Goal: Find specific page/section: Find specific page/section

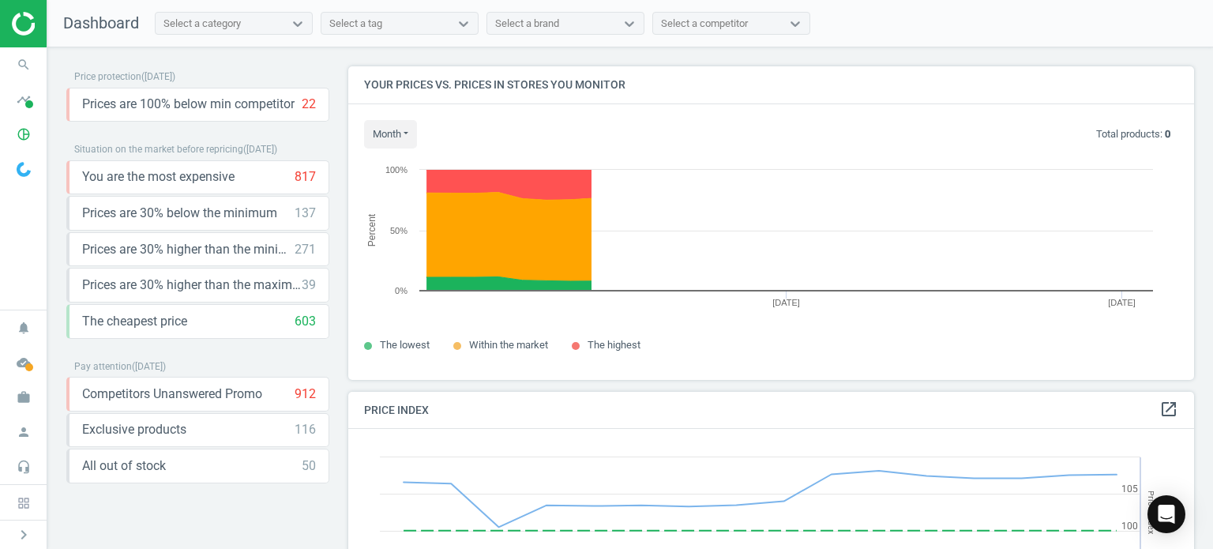
scroll to position [388, 858]
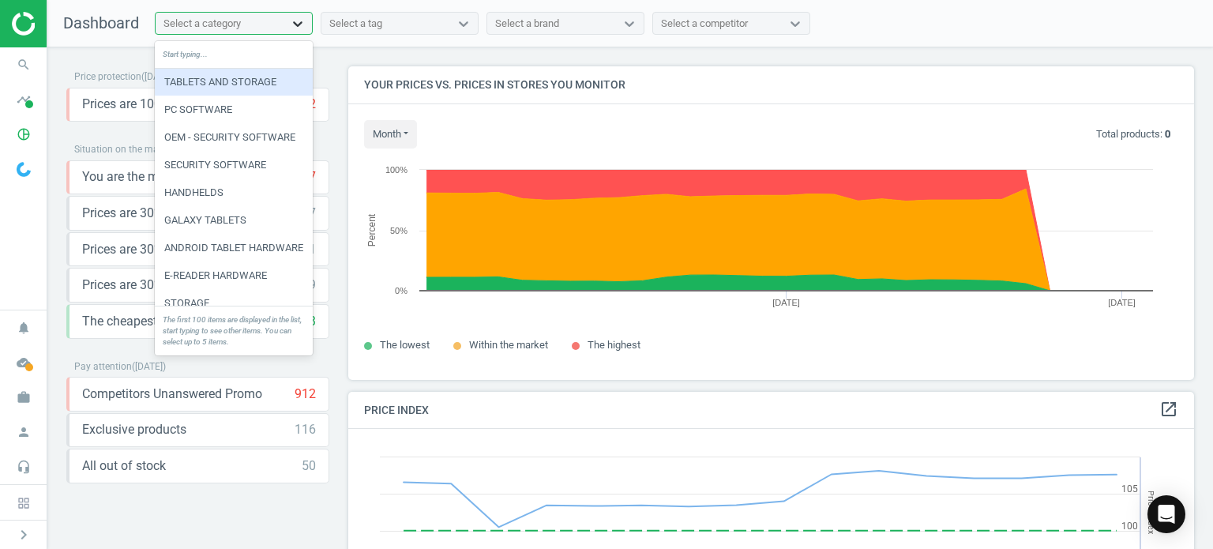
click at [303, 16] on icon at bounding box center [298, 24] width 16 height 16
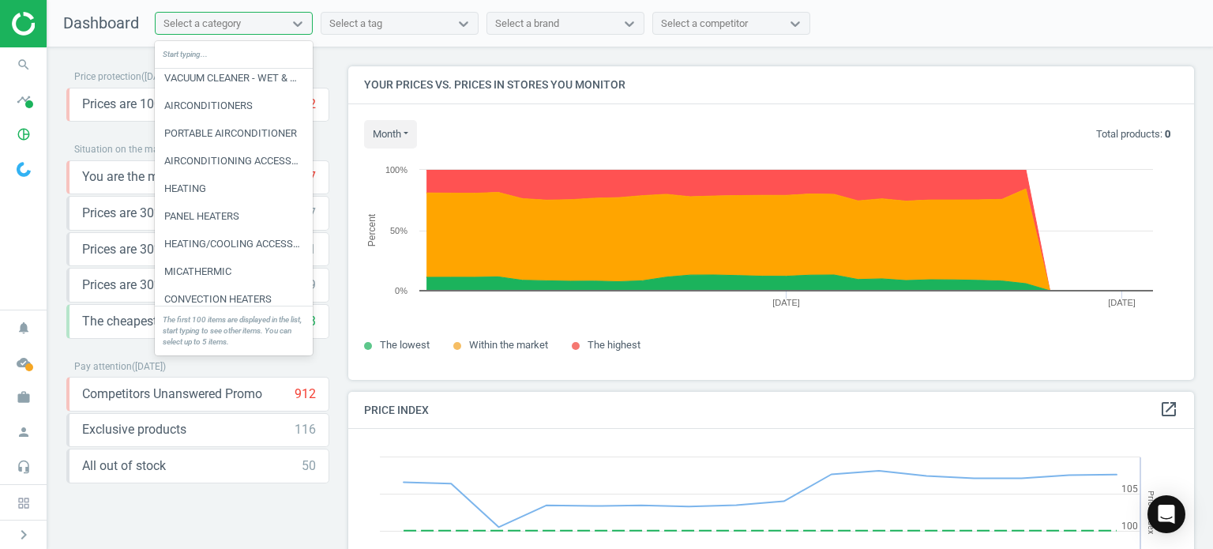
scroll to position [665, 0]
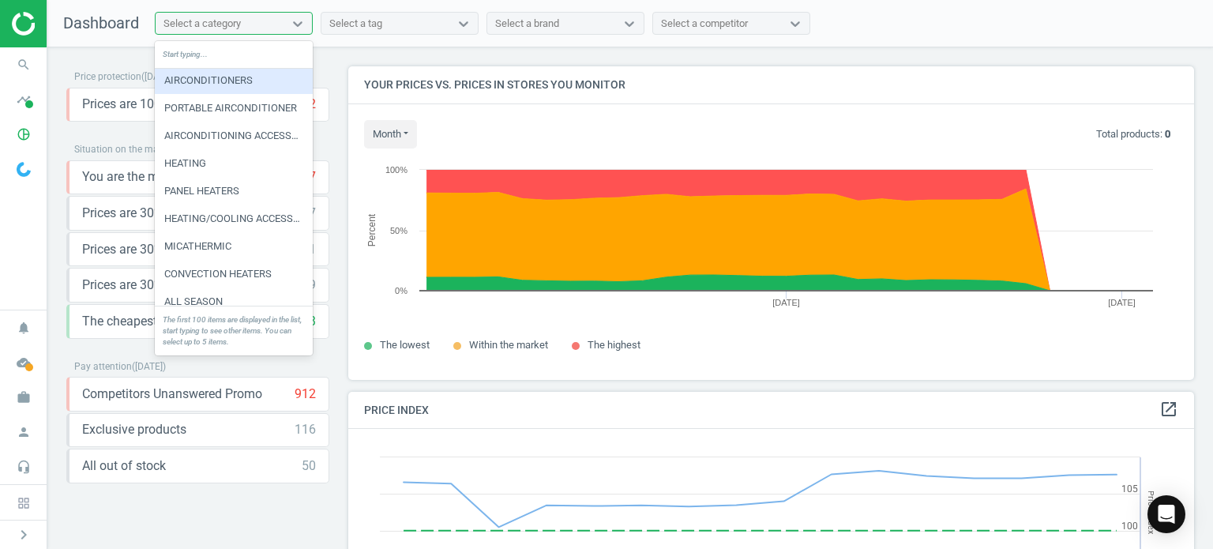
click at [215, 21] on div "Select a category" at bounding box center [201, 24] width 77 height 14
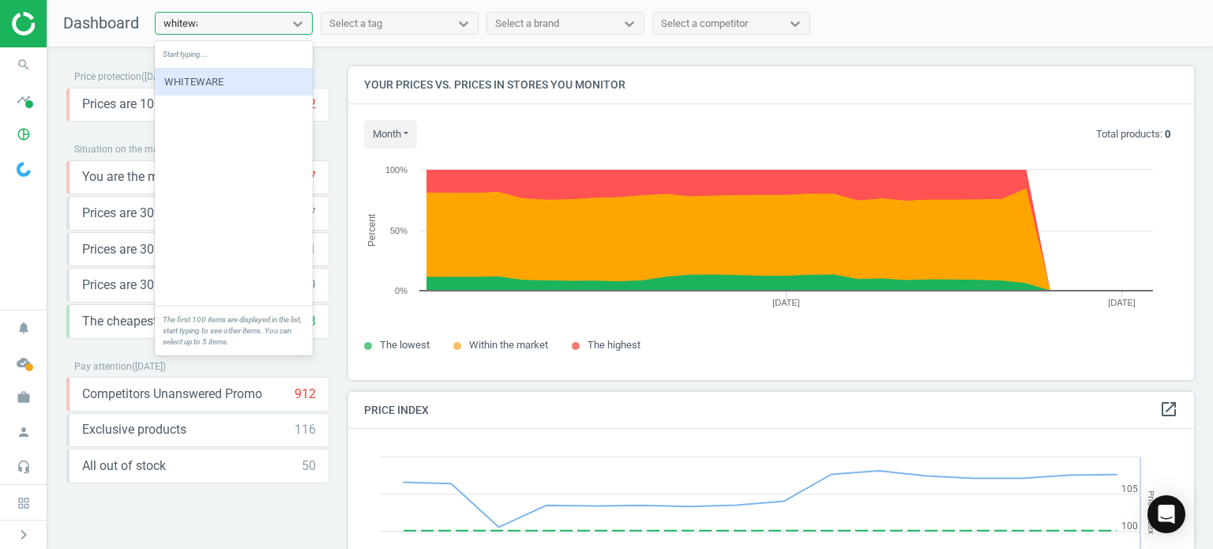
type input "whiteware"
click at [240, 81] on div "WHITEWARE" at bounding box center [234, 82] width 158 height 27
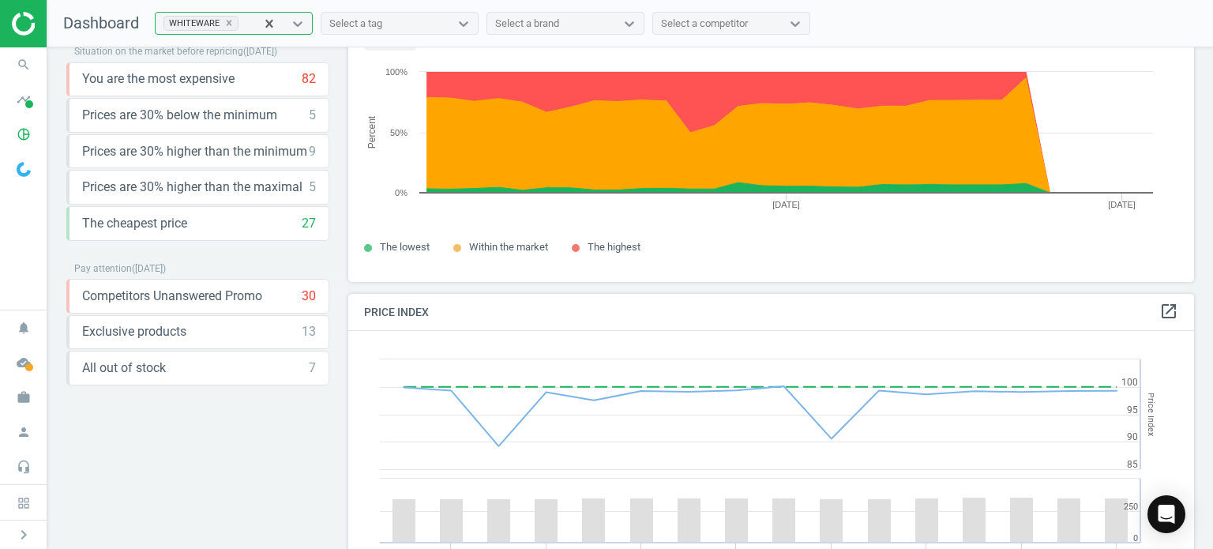
scroll to position [79, 0]
